Goal: Information Seeking & Learning: Learn about a topic

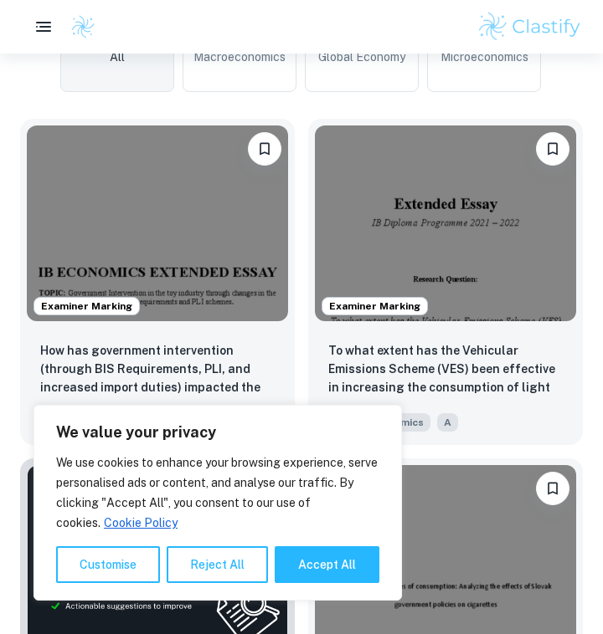
scroll to position [556, 0]
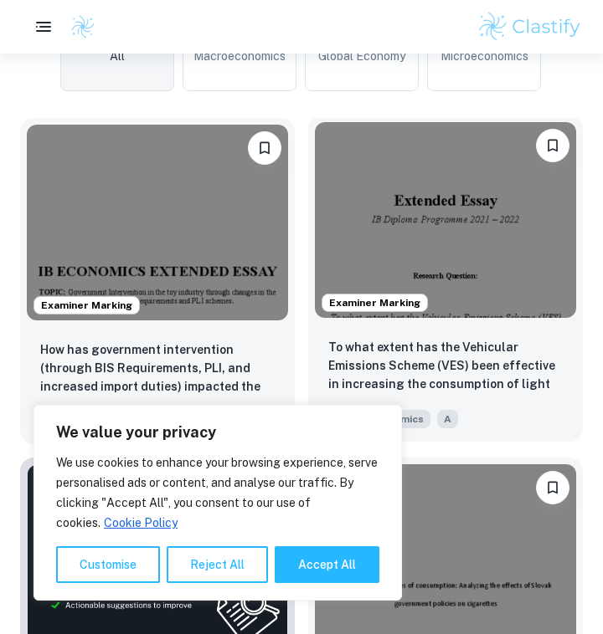
click at [390, 239] on img at bounding box center [445, 220] width 261 height 196
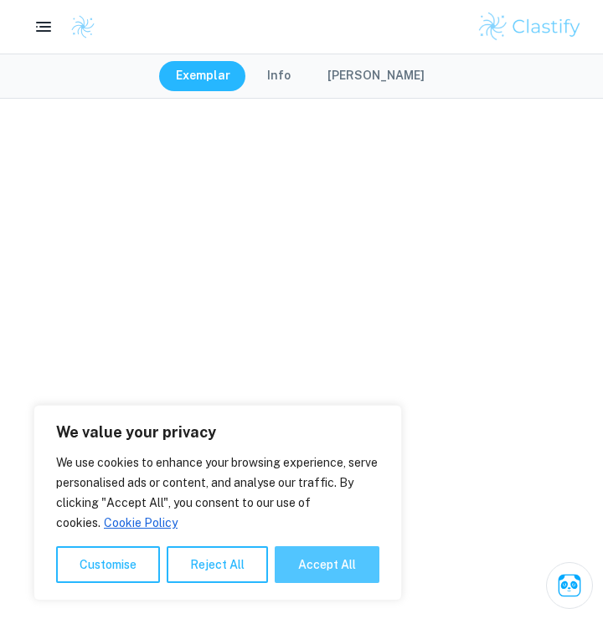
click at [301, 577] on button "Accept All" at bounding box center [326, 564] width 105 height 37
checkbox input "true"
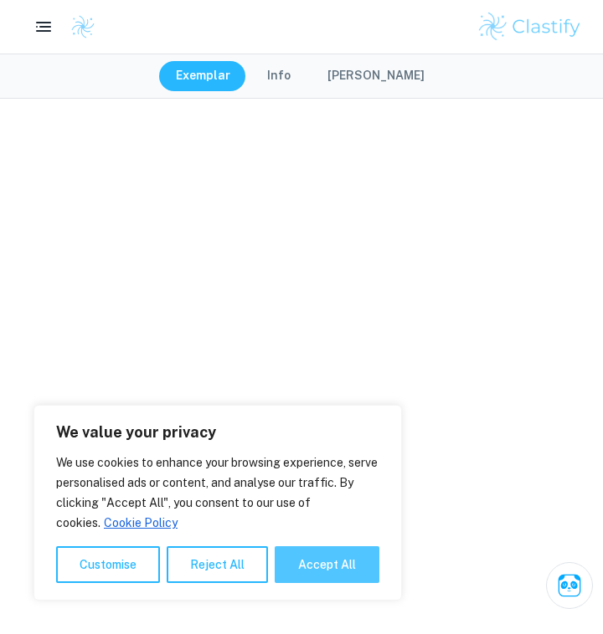
checkbox input "true"
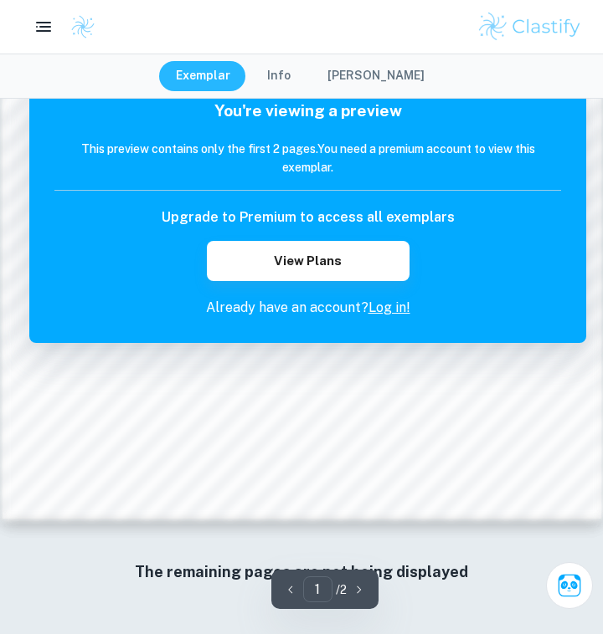
scroll to position [1297, 0]
